Goal: Information Seeking & Learning: Learn about a topic

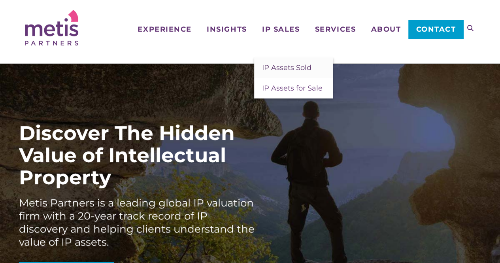
click at [293, 71] on span "IP Assets Sold" at bounding box center [286, 67] width 49 height 9
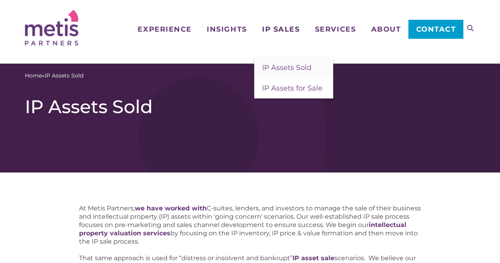
click at [274, 30] on span "IP Sales" at bounding box center [281, 29] width 38 height 7
click at [282, 86] on span "IP Assets for Sale" at bounding box center [292, 88] width 60 height 9
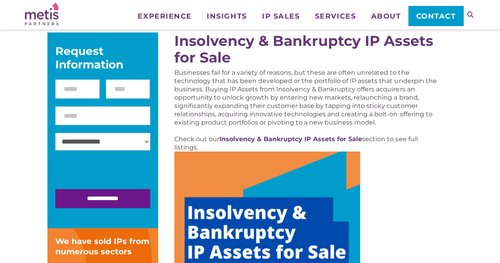
scroll to position [91, 0]
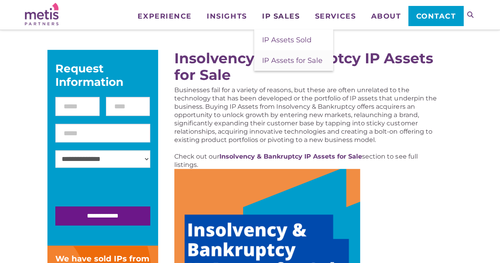
click at [285, 14] on span "IP Sales" at bounding box center [281, 16] width 38 height 7
click at [293, 39] on span "IP Assets Sold" at bounding box center [286, 40] width 49 height 9
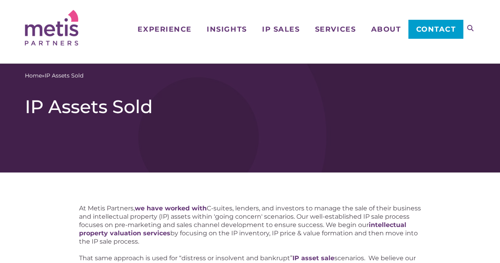
click at [185, 47] on div "Navigation Experience Who We Work With Industries & Sectors Insights Articles/I…" at bounding box center [250, 27] width 450 height 55
